Goal: Transaction & Acquisition: Obtain resource

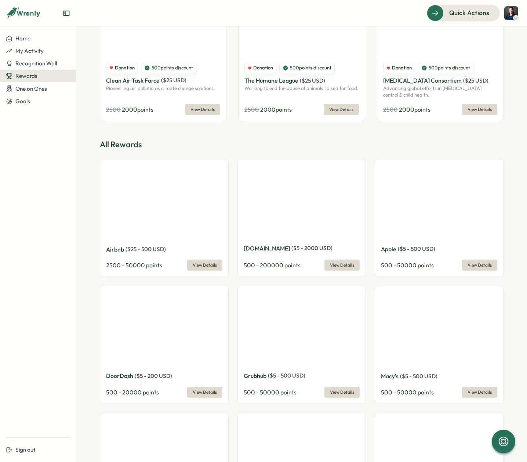
scroll to position [147, 0]
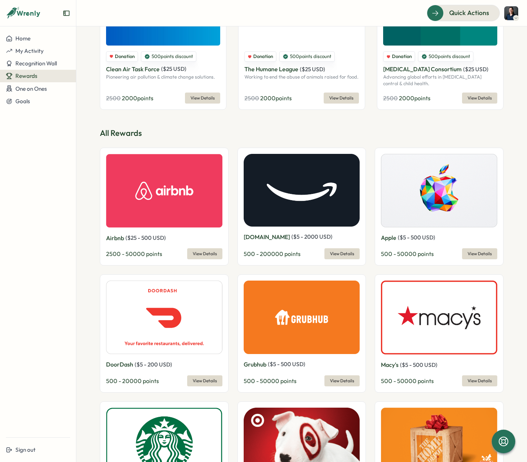
click at [341, 260] on div "[DOMAIN_NAME] ( $ 5 - 2000 USD ) 500 - 200000 points View Details" at bounding box center [301, 206] width 129 height 118
click at [343, 256] on span "View Details" at bounding box center [342, 253] width 24 height 10
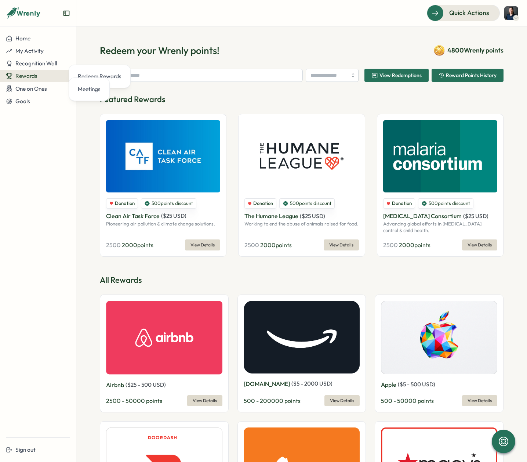
click at [197, 282] on p "All Rewards" at bounding box center [302, 279] width 404 height 11
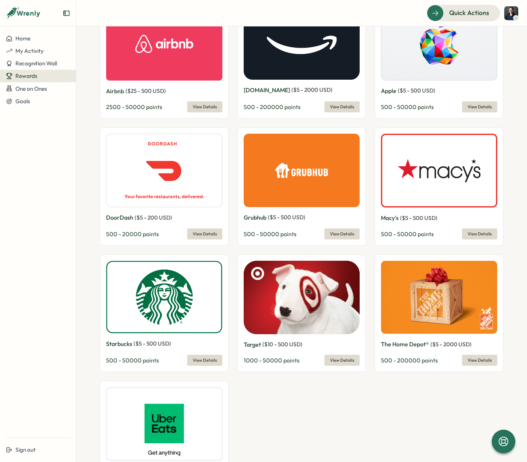
scroll to position [393, 0]
